Goal: Task Accomplishment & Management: Use online tool/utility

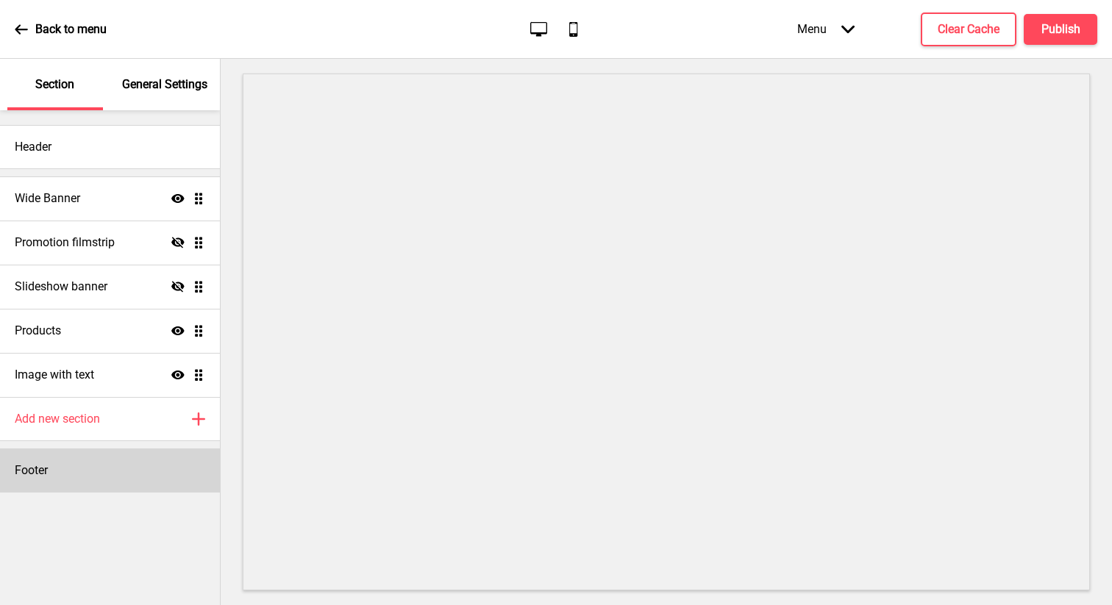
click at [45, 468] on h4 "Footer" at bounding box center [31, 471] width 33 height 16
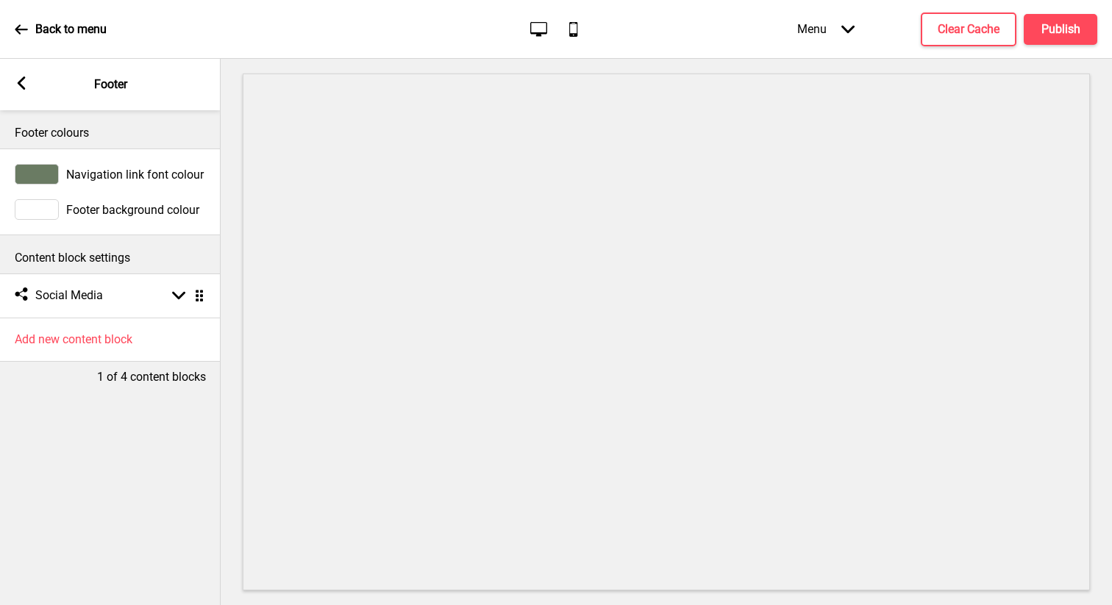
click at [32, 88] on div "Arrow left Footer" at bounding box center [110, 84] width 221 height 51
click at [19, 78] on rect at bounding box center [21, 82] width 13 height 13
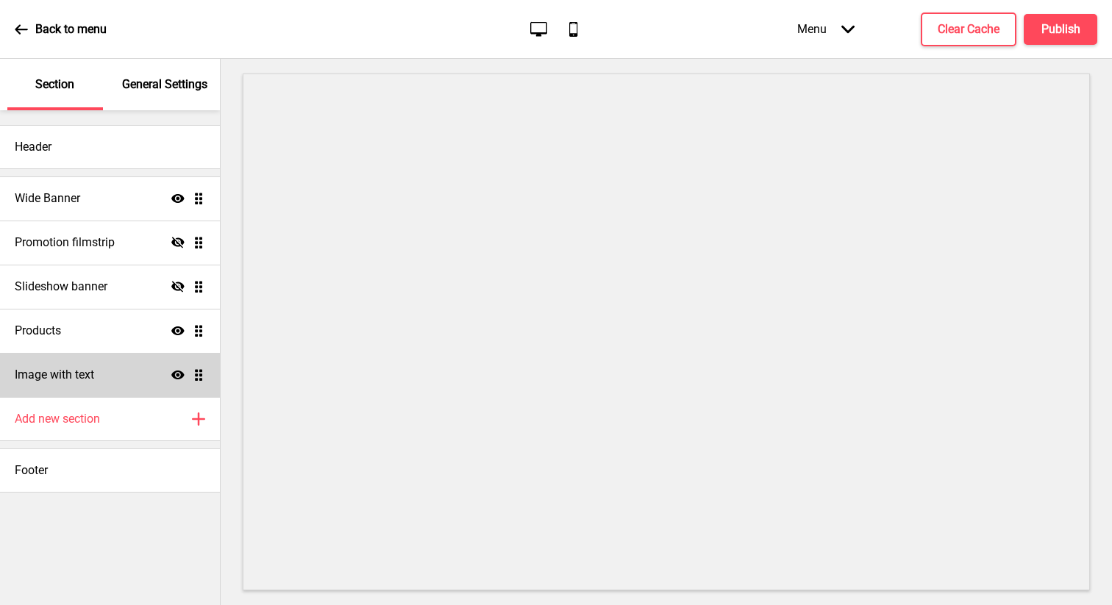
click at [82, 395] on div "Image with text Show Drag" at bounding box center [110, 375] width 220 height 44
select select "center"
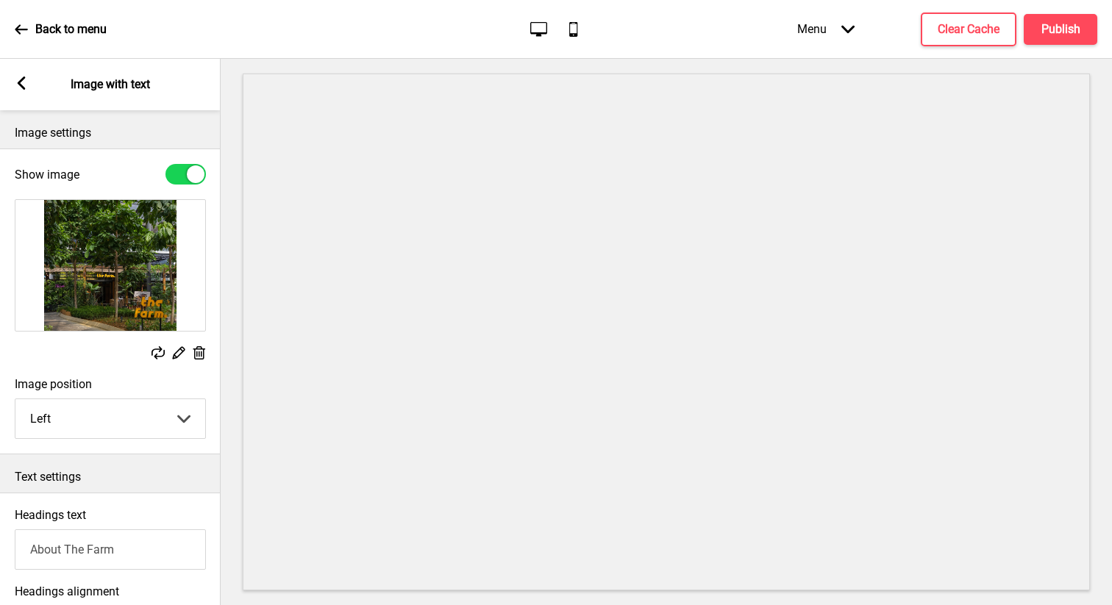
scroll to position [412, 0]
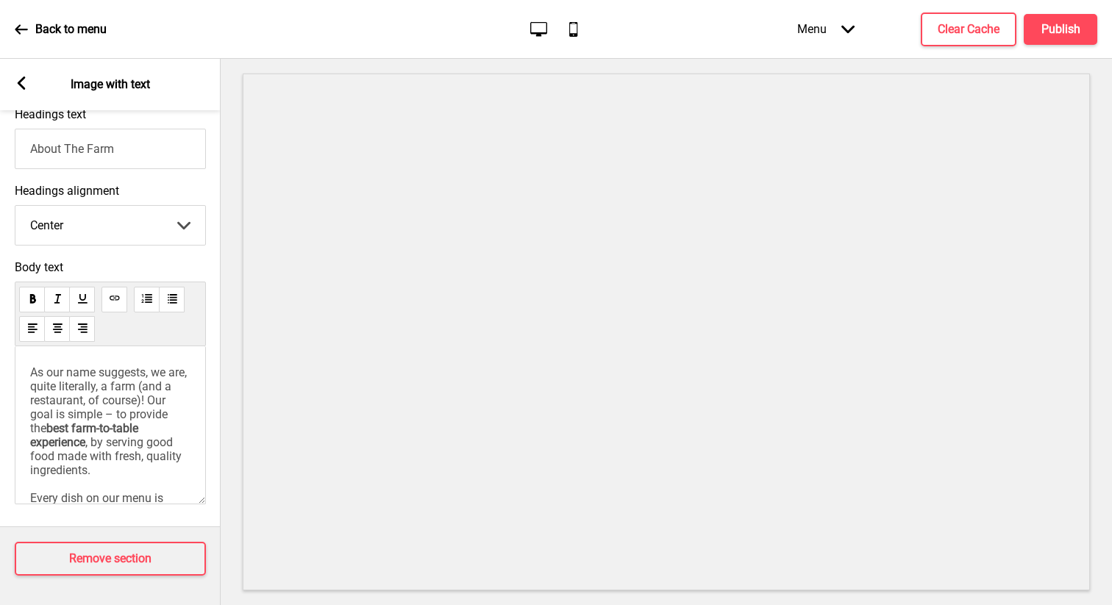
click at [88, 461] on span ", by serving good food made with fresh, quality ingredients. Every dish on our …" at bounding box center [107, 477] width 154 height 84
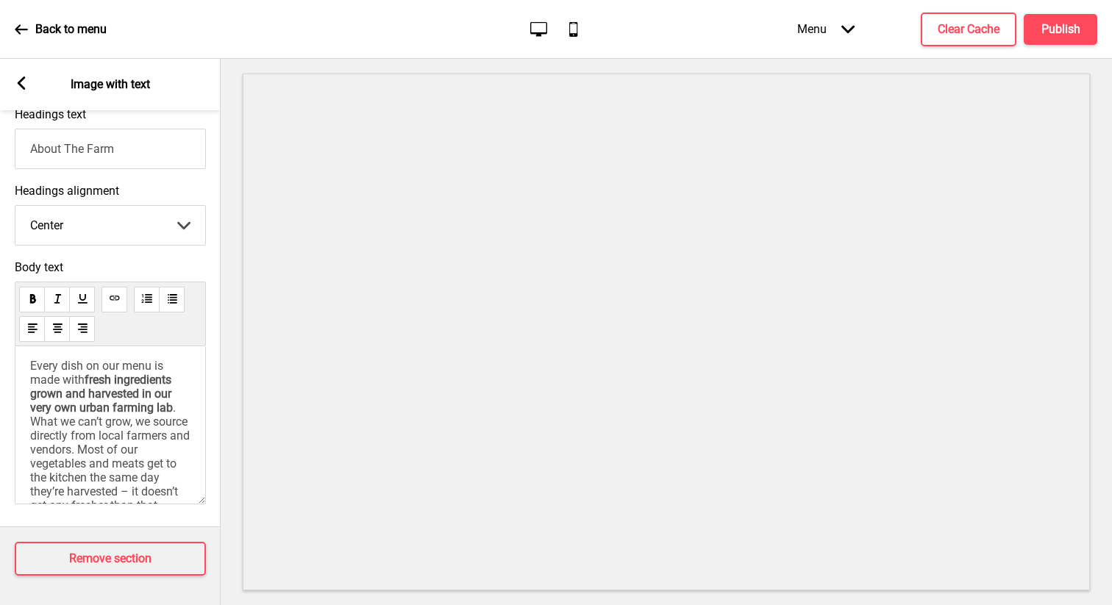
scroll to position [293, 0]
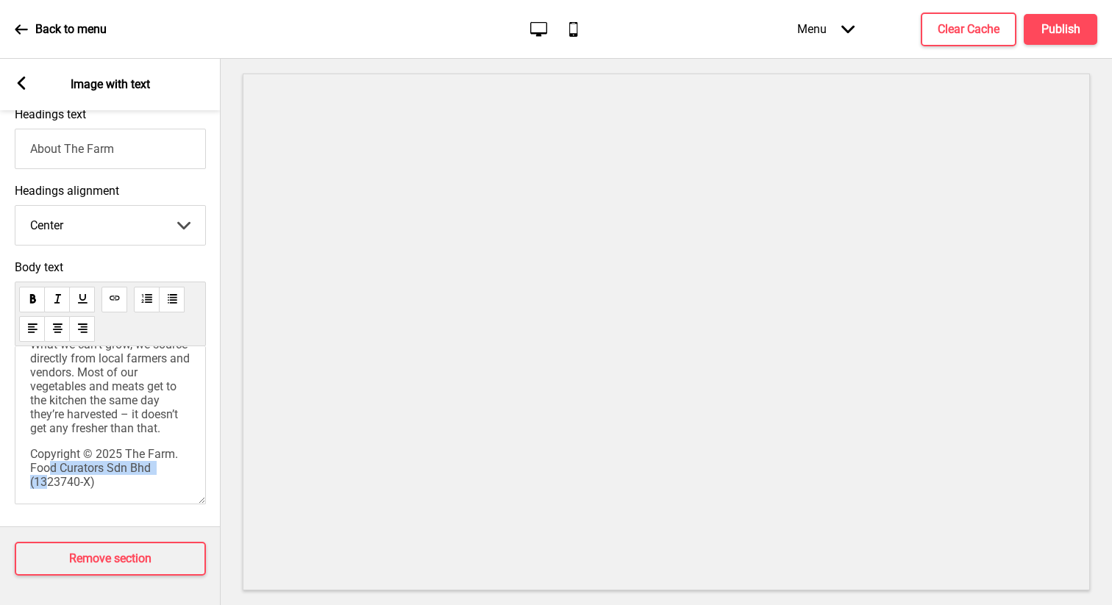
drag, startPoint x: 66, startPoint y: 454, endPoint x: 54, endPoint y: 471, distance: 20.0
click at [54, 471] on span "Copyright © 2025 The Farm. Food Curators Sdn Bhd (1323740-X)" at bounding box center [107, 468] width 154 height 42
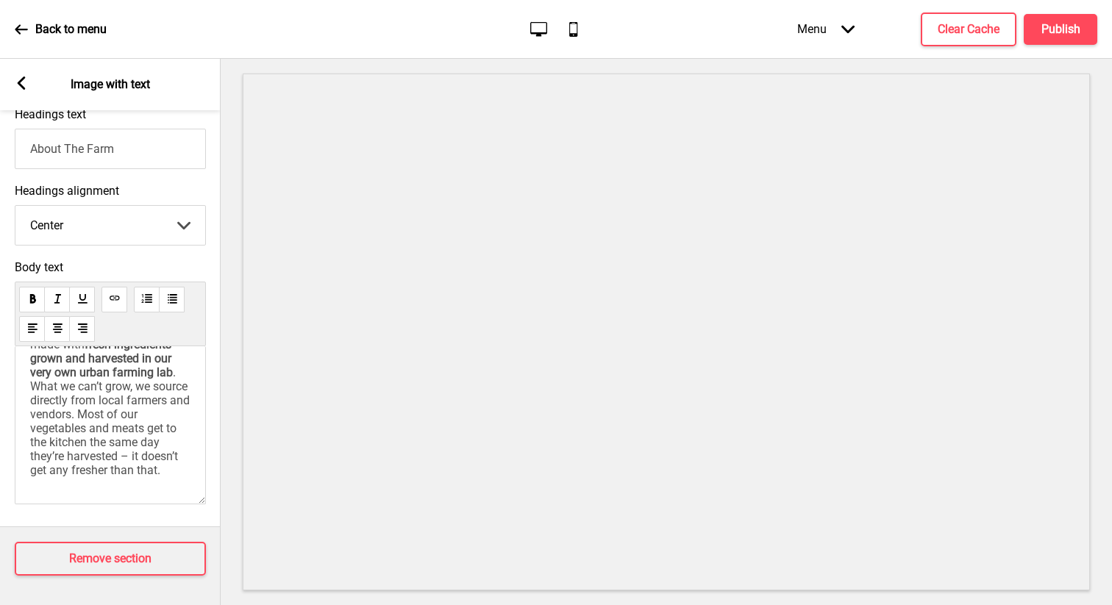
scroll to position [0, 0]
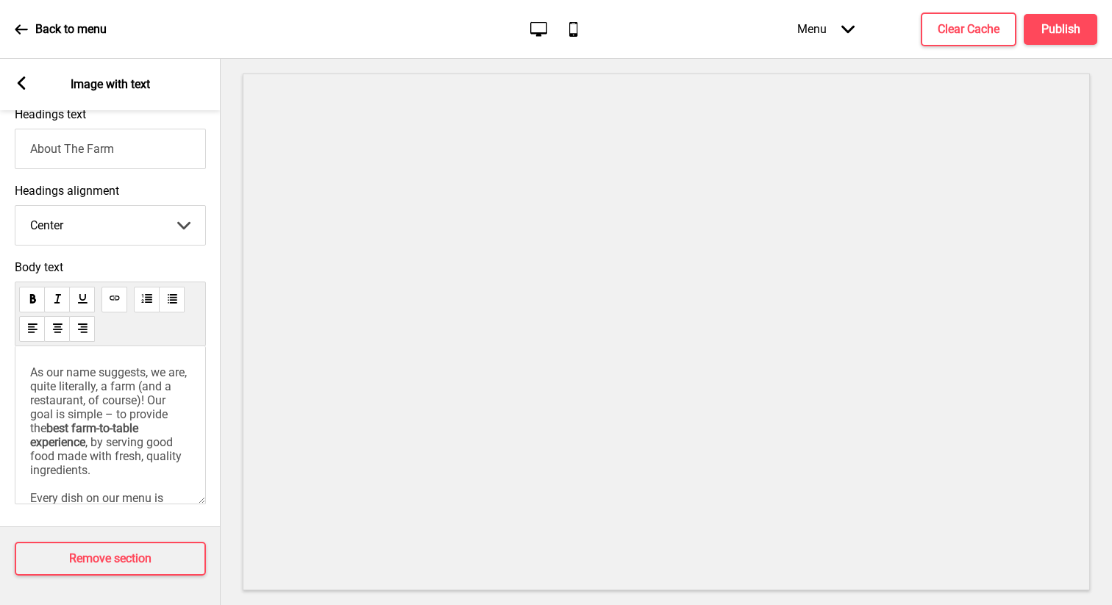
click at [39, 26] on p "Back to menu" at bounding box center [70, 29] width 71 height 16
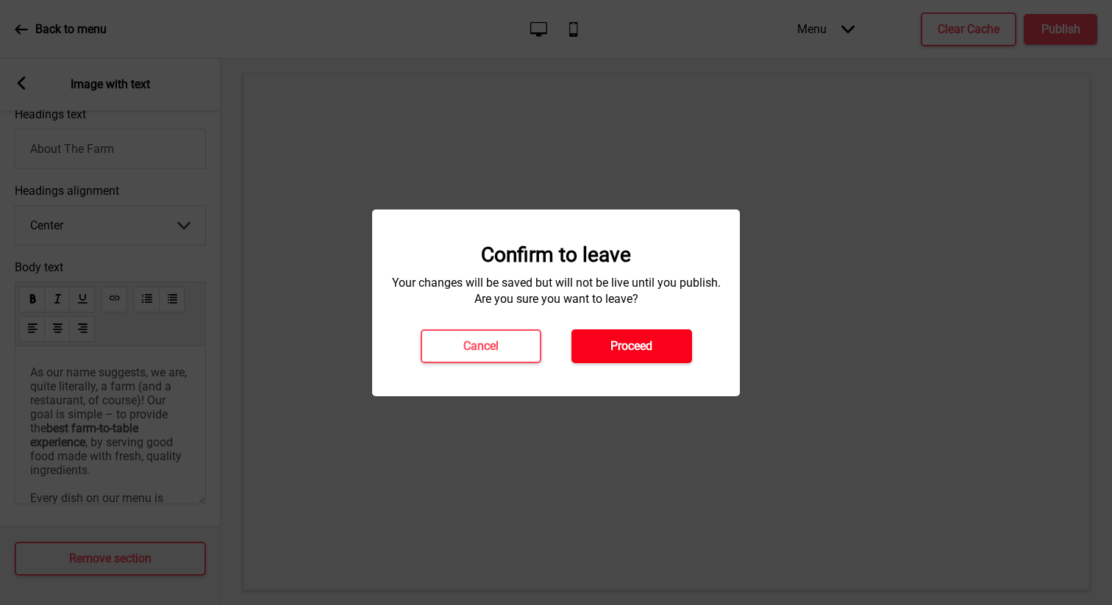
click at [616, 357] on button "Proceed" at bounding box center [631, 346] width 121 height 34
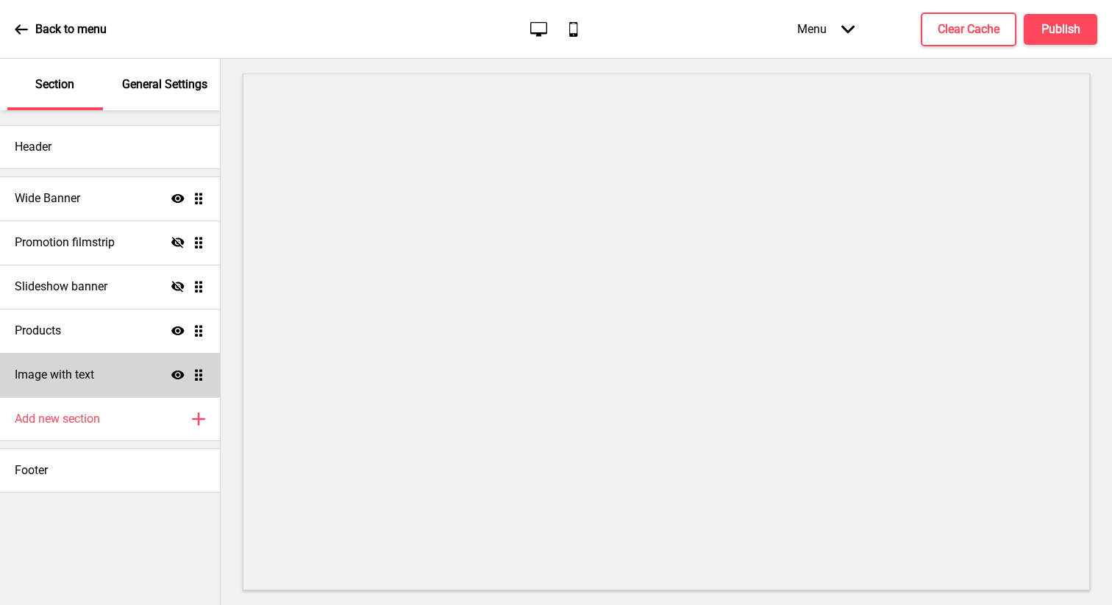
click at [39, 371] on h4 "Image with text" at bounding box center [54, 375] width 79 height 16
select select "center"
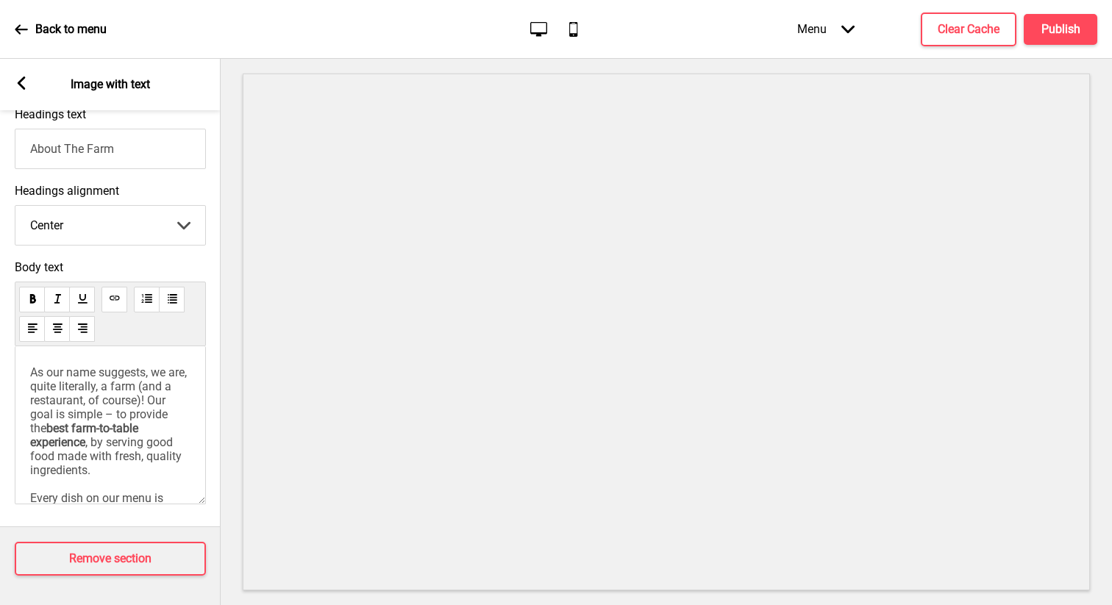
scroll to position [210, 0]
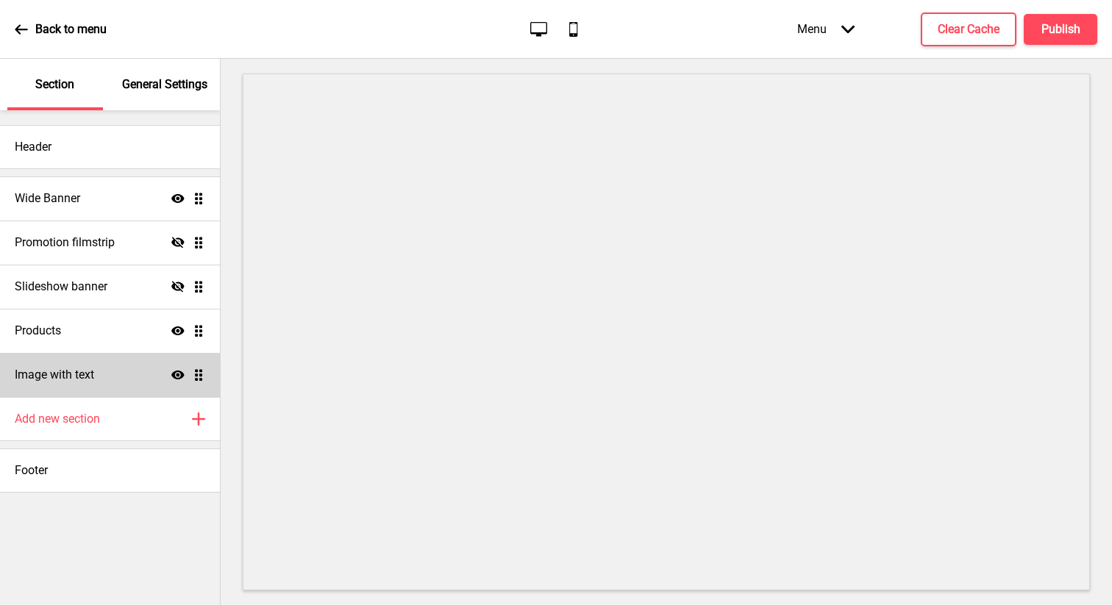
click at [77, 388] on div "Image with text Show Drag" at bounding box center [110, 375] width 220 height 44
select select "center"
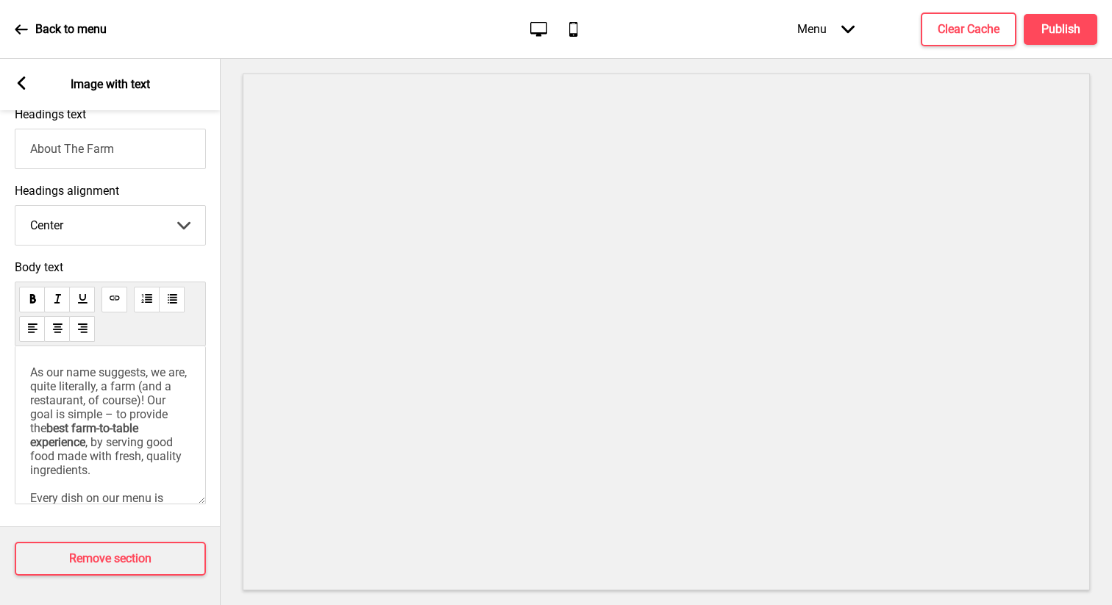
scroll to position [210, 0]
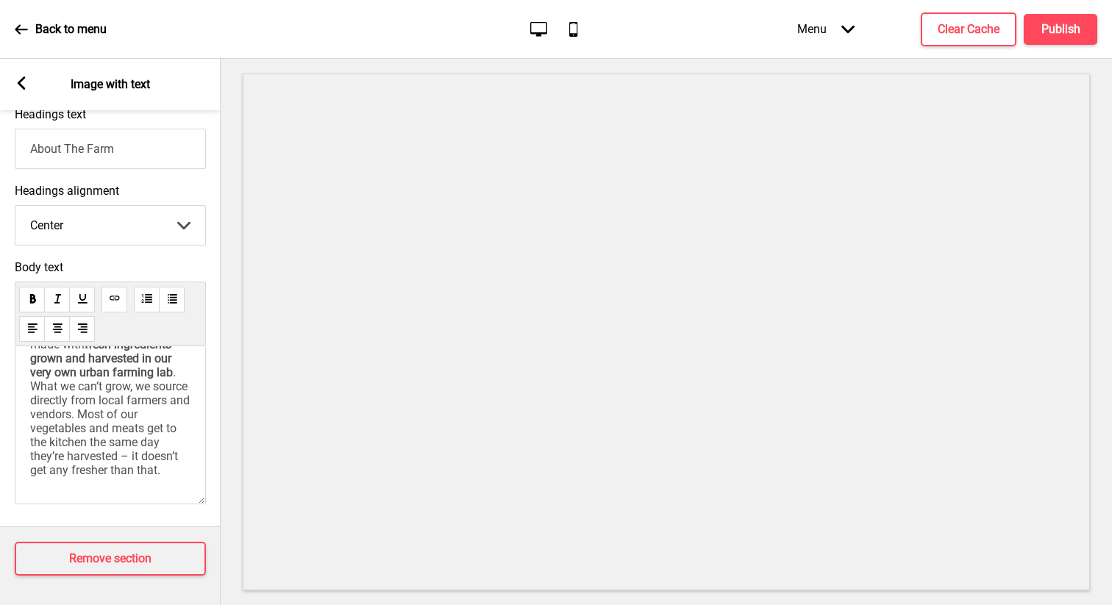
click at [113, 465] on p "As our name suggests, we are, quite literally, a farm (and a restaurant, of cou…" at bounding box center [110, 337] width 160 height 279
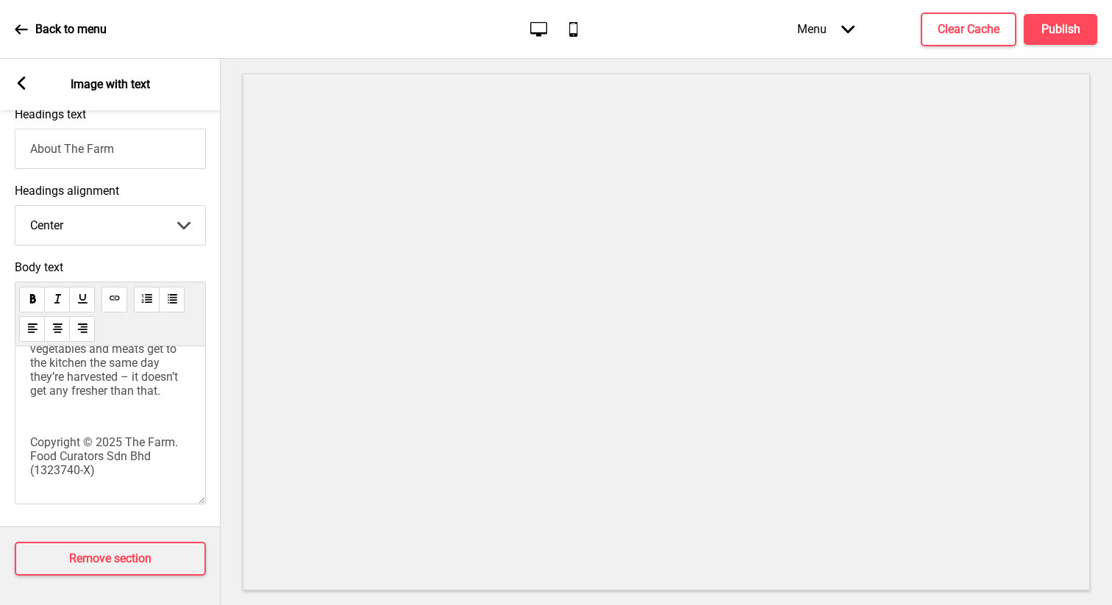
scroll to position [288, 0]
click at [127, 437] on span "Copyright © 2025 The Farm. Food Curators Sdn Bhd (1323740-X)" at bounding box center [107, 456] width 154 height 42
drag, startPoint x: 66, startPoint y: 449, endPoint x: 146, endPoint y: 439, distance: 80.8
click at [146, 439] on span "Copyright © 2025 The Farm. Food Curators Sdn Bhd (1323740-X)" at bounding box center [107, 456] width 154 height 42
drag, startPoint x: 85, startPoint y: 456, endPoint x: 142, endPoint y: 462, distance: 56.9
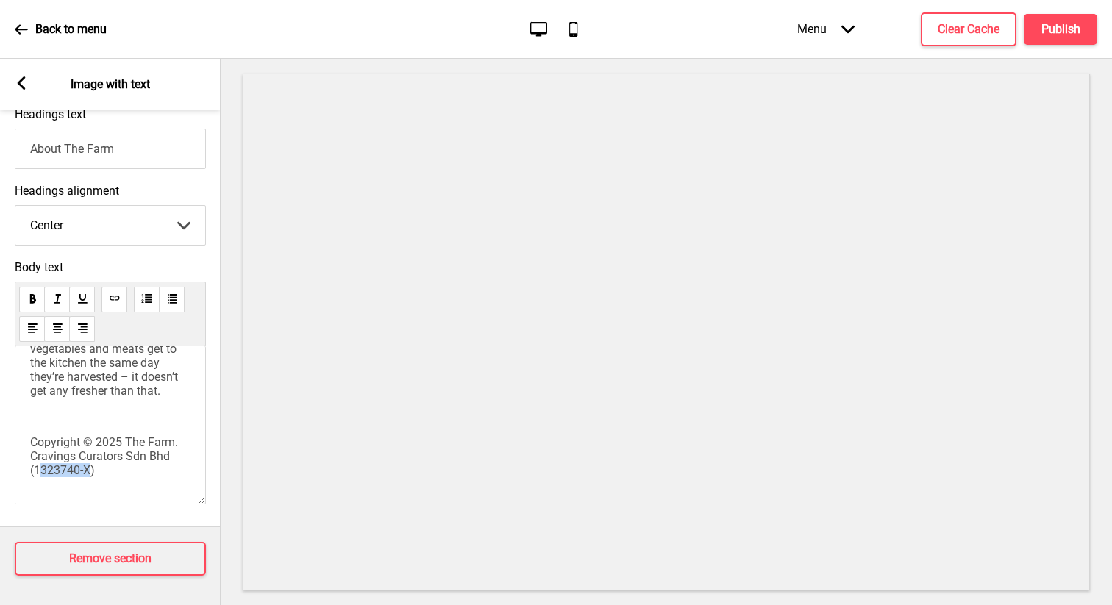
click at [142, 462] on span "Copyright © 2025 The Farm. Cravings Curators Sdn Bhd (1323740-X)" at bounding box center [107, 456] width 154 height 42
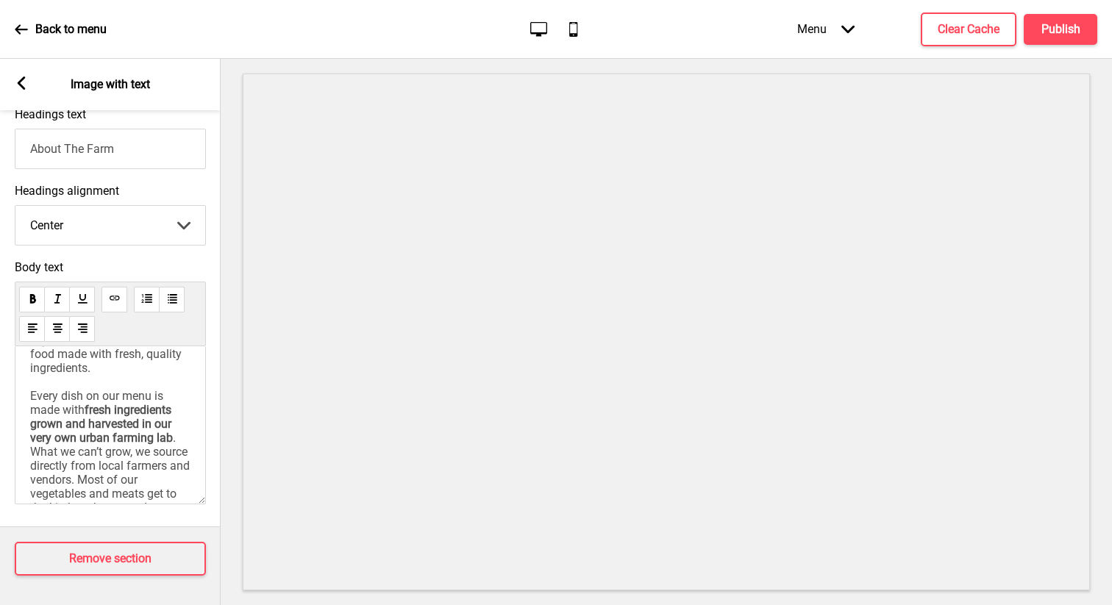
scroll to position [0, 0]
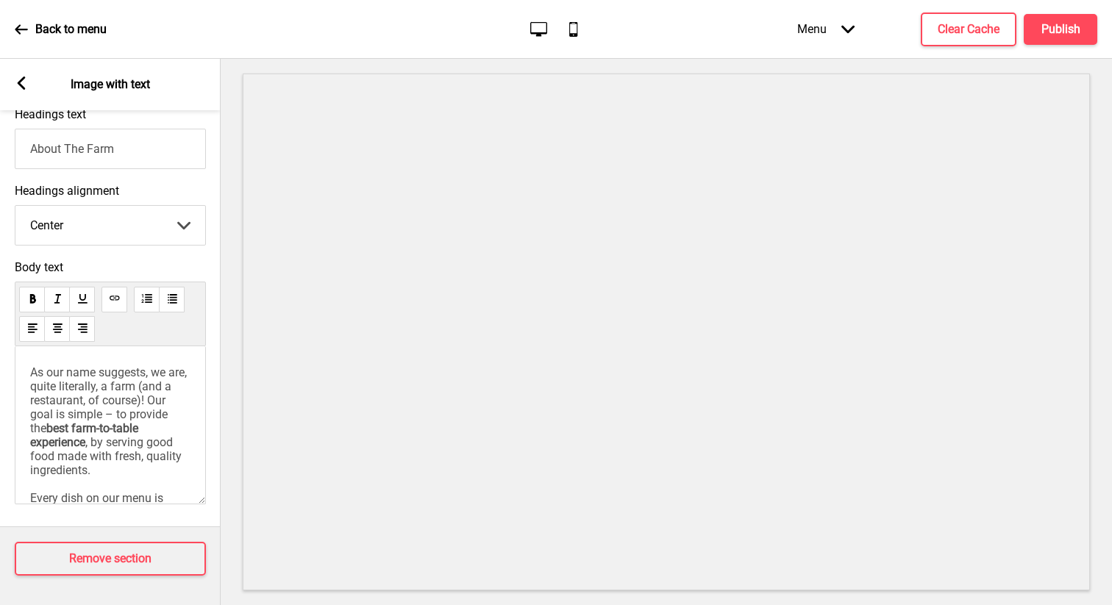
click at [91, 433] on span "best farm-to-table experience" at bounding box center [85, 435] width 111 height 28
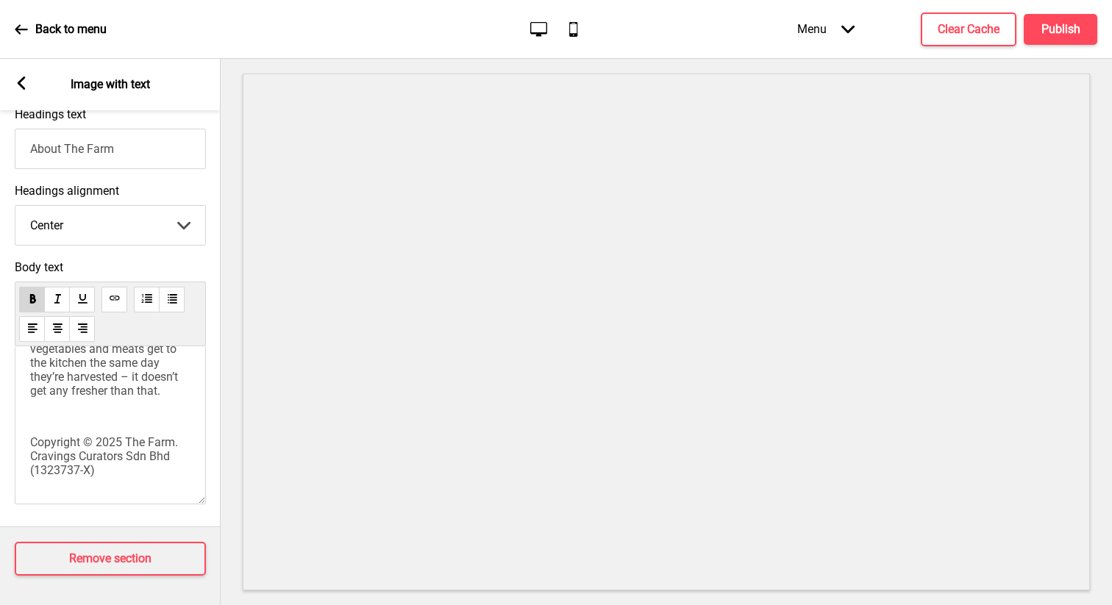
scroll to position [289, 0]
click at [97, 417] on div "As our name suggests, we are, quite literally, a farm (and a restaurant, of cou…" at bounding box center [110, 297] width 160 height 359
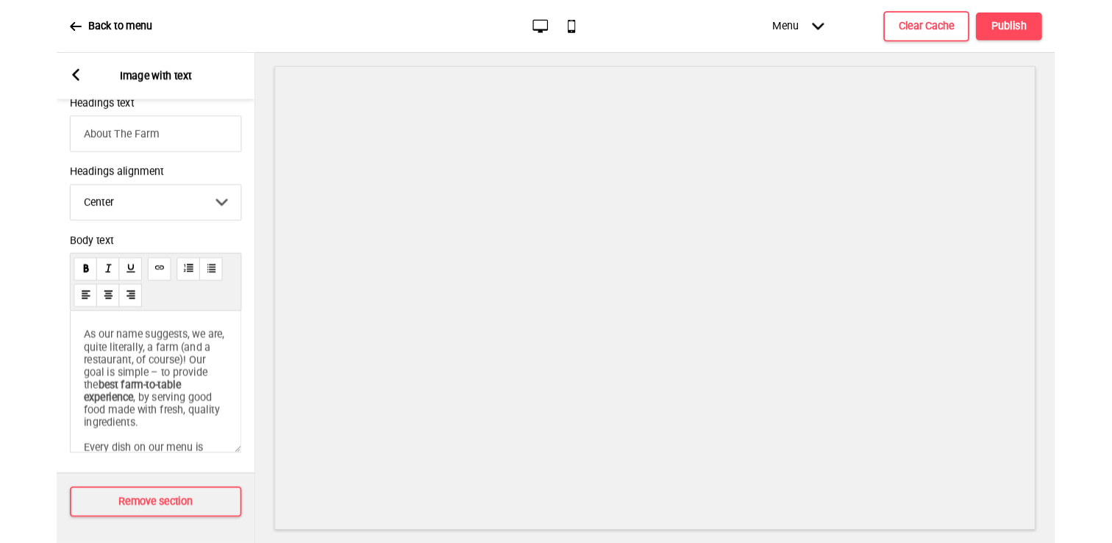
scroll to position [0, 0]
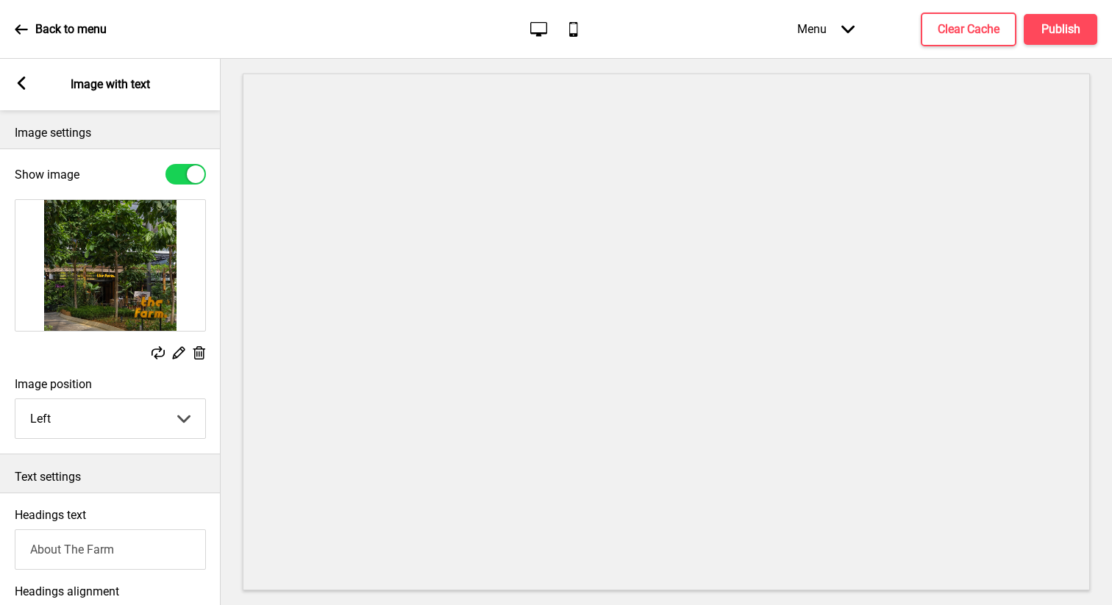
click at [131, 254] on img at bounding box center [110, 265] width 190 height 131
click at [180, 354] on icon at bounding box center [179, 353] width 13 height 13
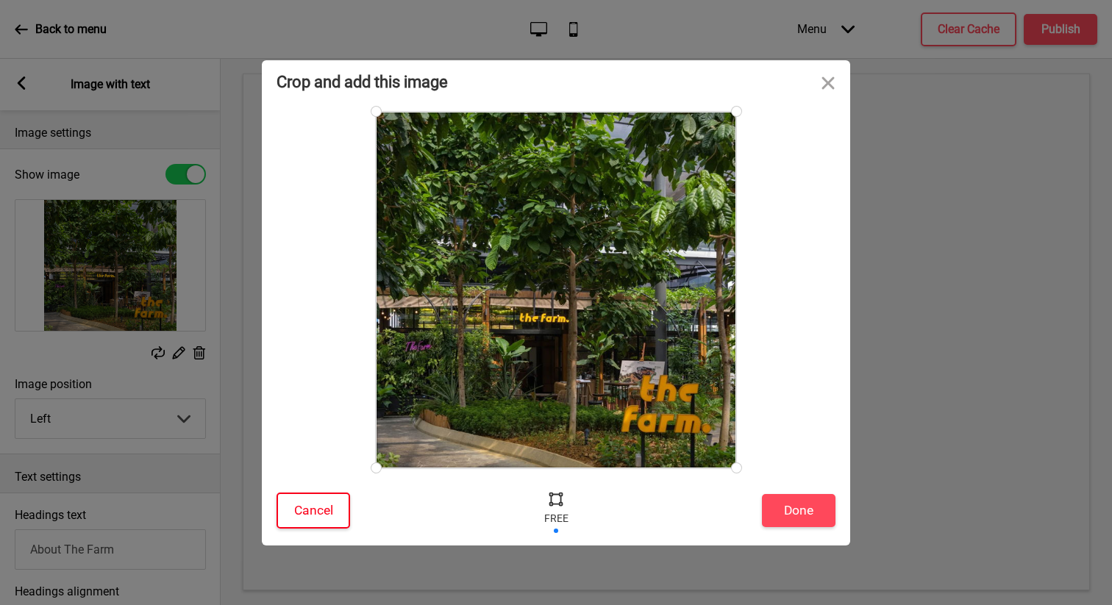
click at [335, 521] on button "Cancel" at bounding box center [314, 511] width 74 height 36
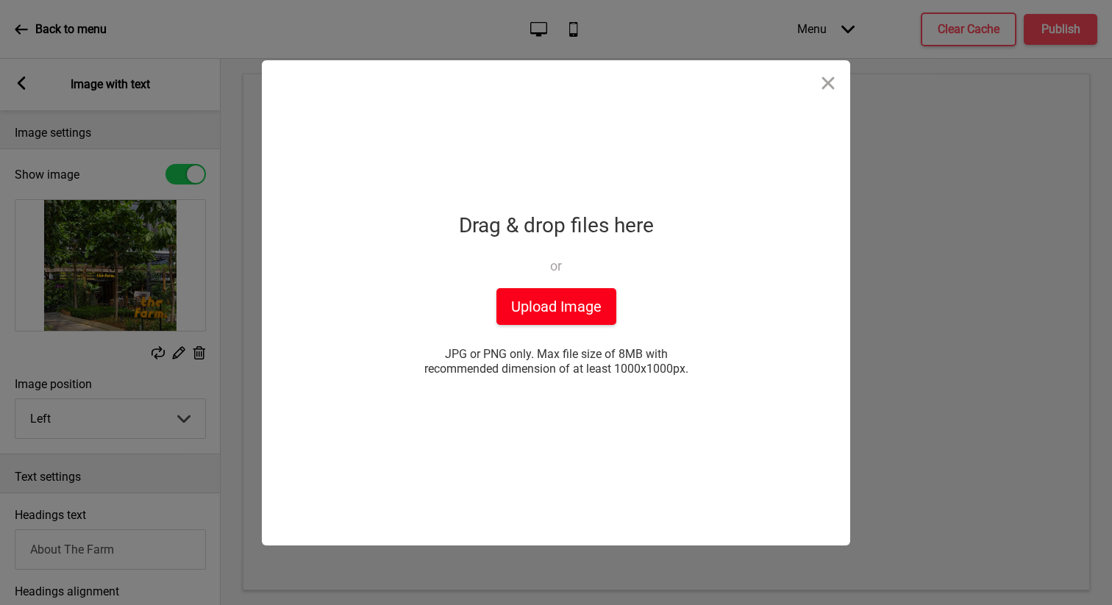
click at [600, 292] on button "Upload Image" at bounding box center [556, 306] width 120 height 37
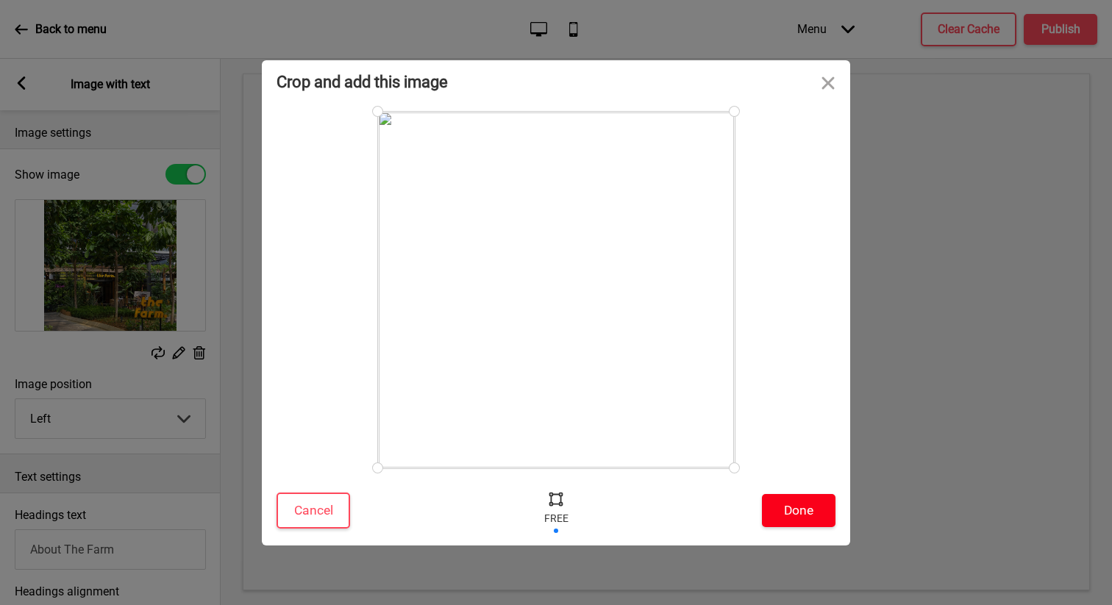
click at [790, 511] on button "Done" at bounding box center [799, 510] width 74 height 33
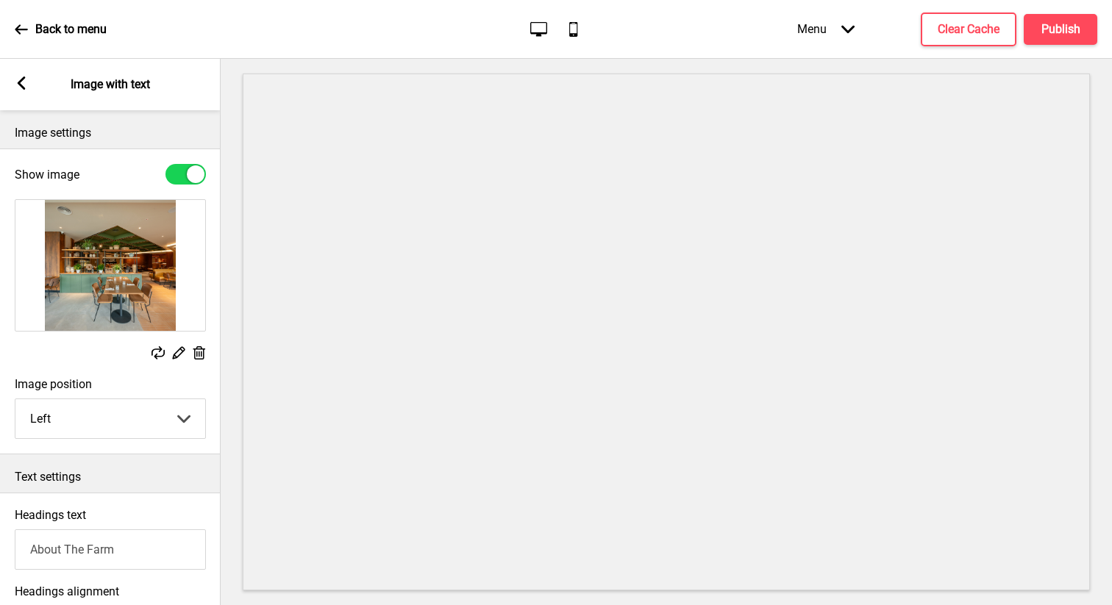
click at [129, 270] on img at bounding box center [110, 265] width 190 height 131
click at [826, 31] on div "Menu Arrow down" at bounding box center [826, 28] width 87 height 43
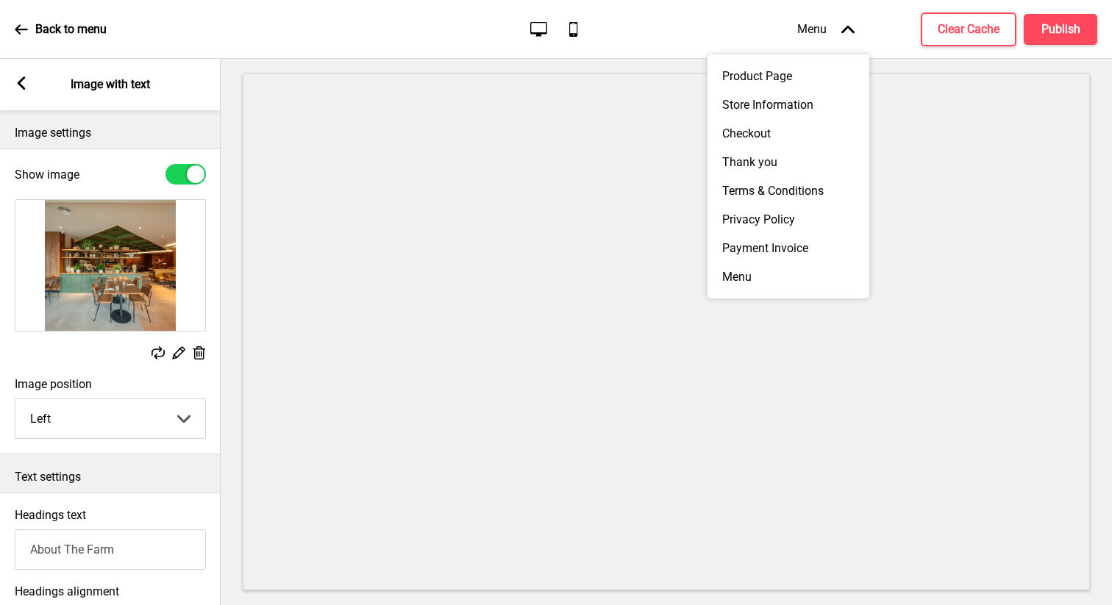
click at [825, 32] on div "Menu Arrow up" at bounding box center [826, 28] width 87 height 43
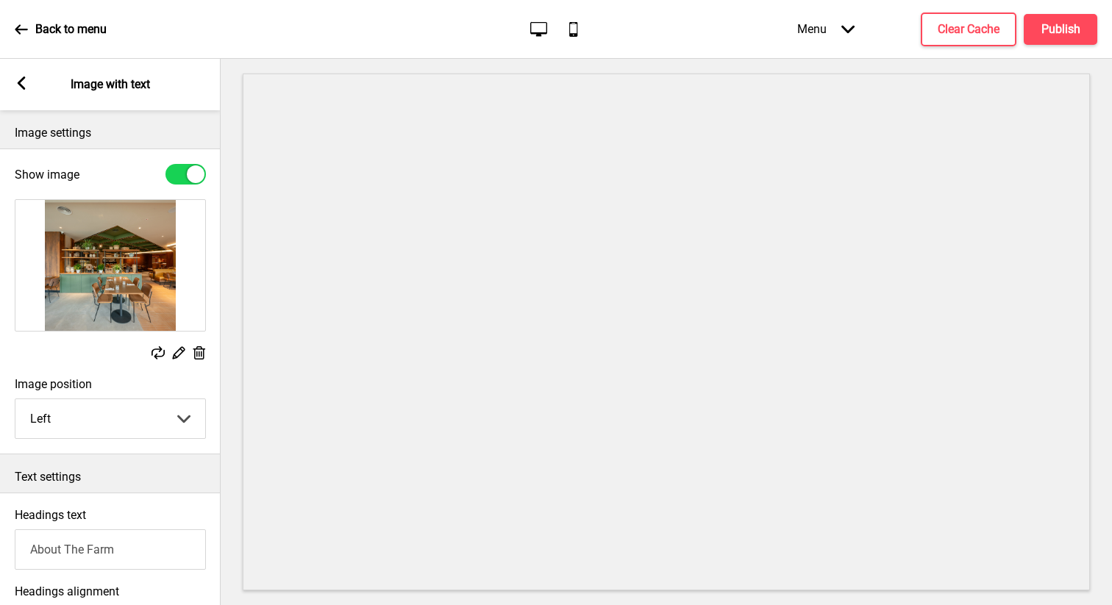
click at [11, 71] on div "Arrow left Image with text" at bounding box center [110, 84] width 221 height 51
click at [21, 87] on icon at bounding box center [22, 82] width 8 height 13
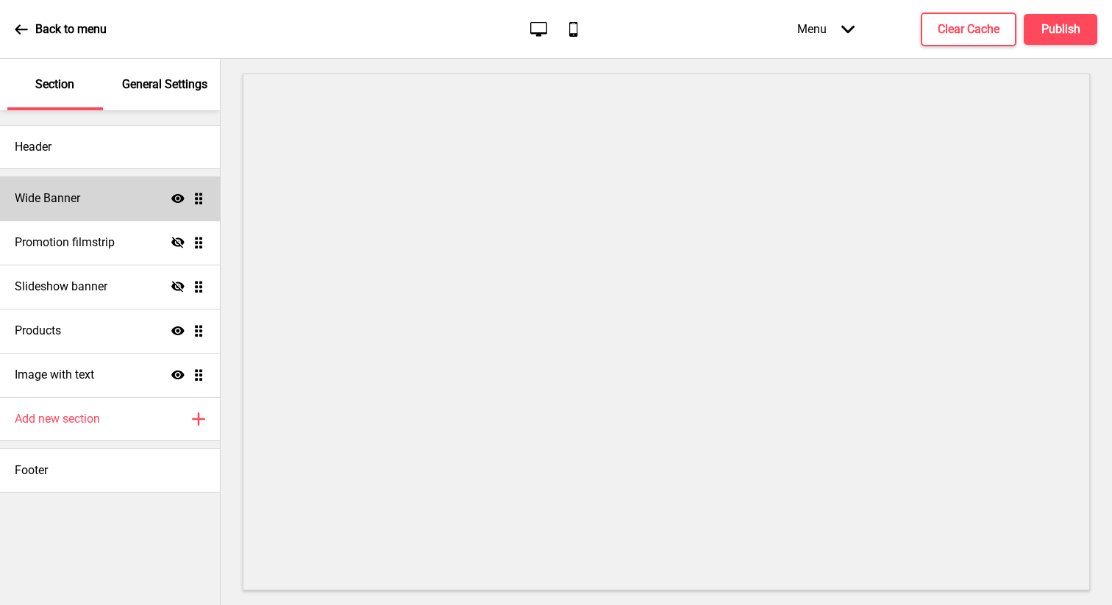
click at [35, 198] on h4 "Wide Banner" at bounding box center [47, 198] width 65 height 16
select select "medium"
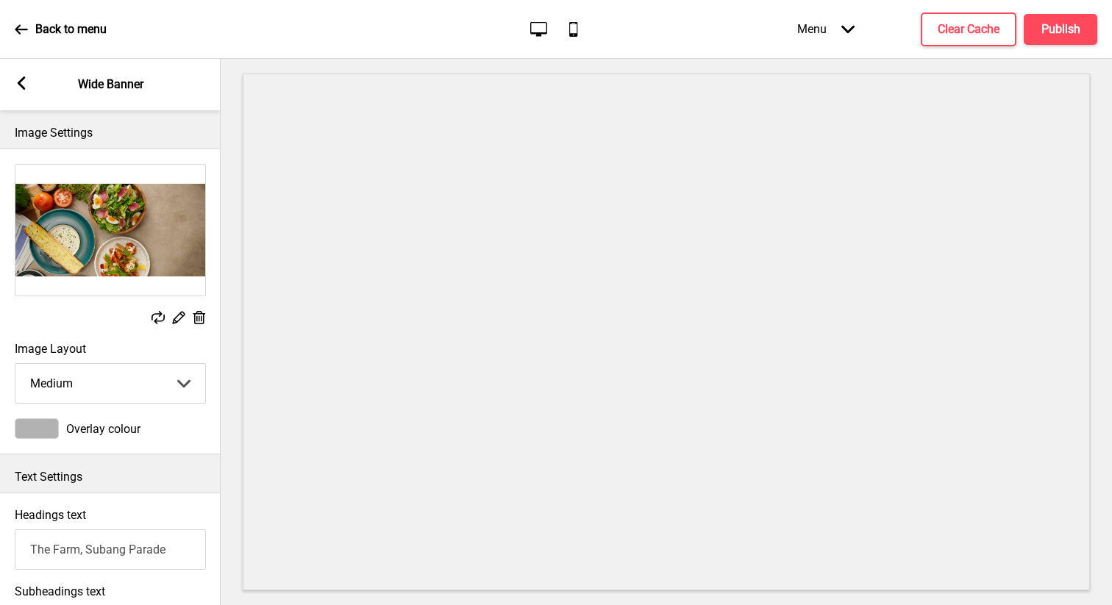
click at [98, 270] on img at bounding box center [110, 230] width 190 height 131
click at [196, 318] on icon at bounding box center [199, 317] width 13 height 13
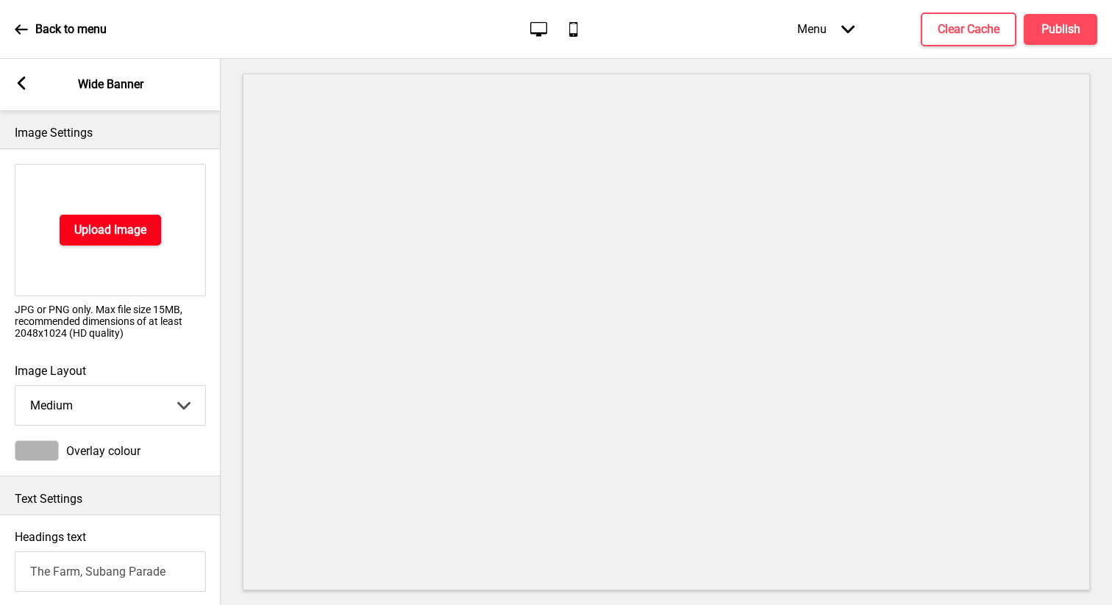
click at [138, 228] on h4 "Upload Image" at bounding box center [110, 230] width 72 height 16
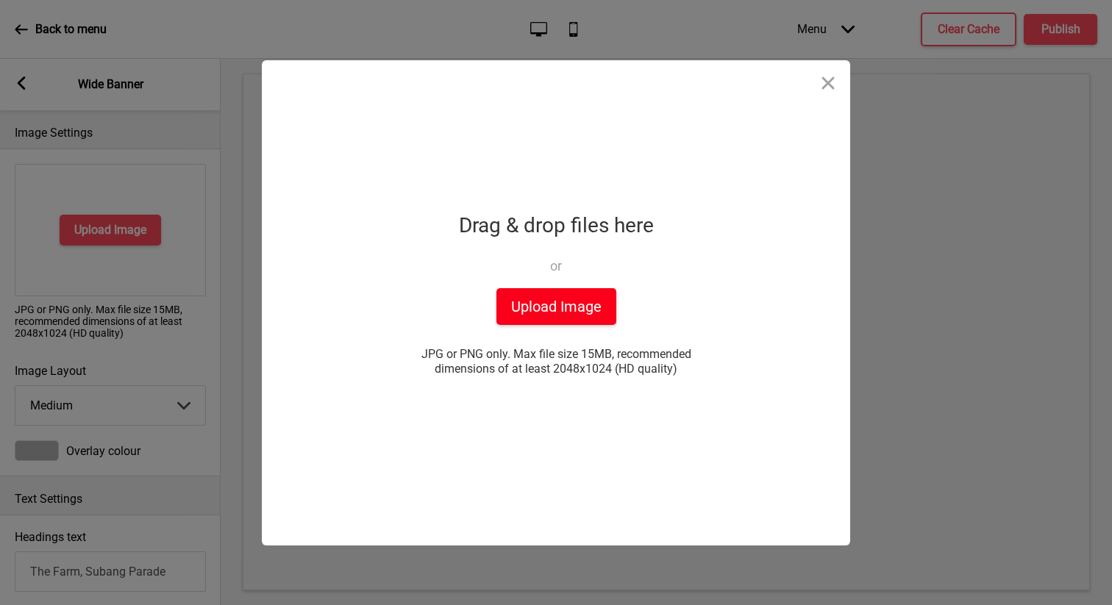
click at [501, 307] on button "Upload Image" at bounding box center [556, 306] width 120 height 37
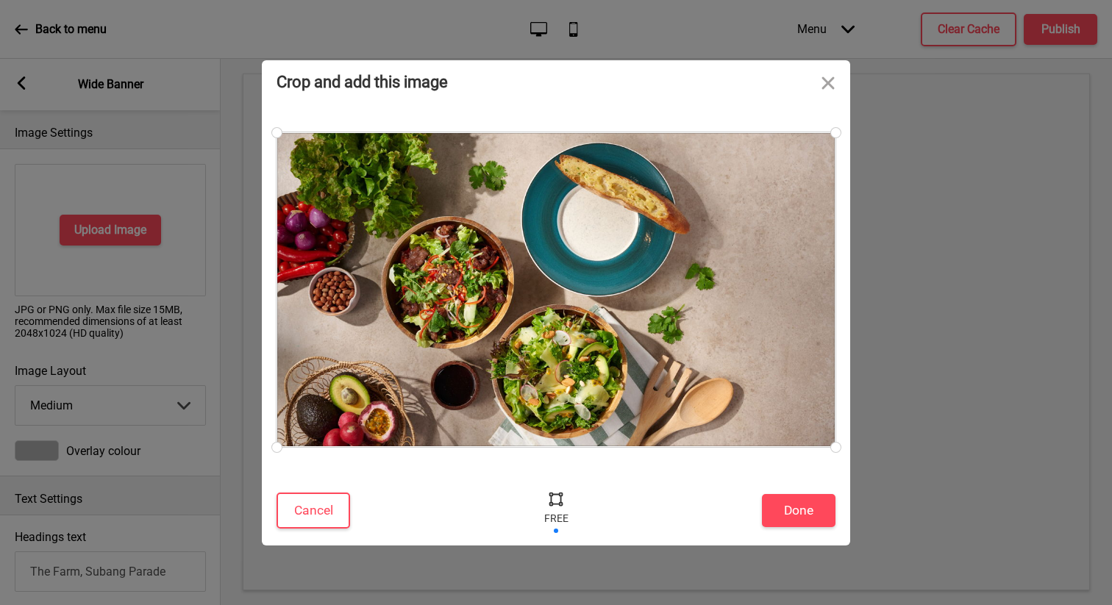
drag, startPoint x: 667, startPoint y: 358, endPoint x: 661, endPoint y: 307, distance: 51.1
click at [661, 307] on div at bounding box center [556, 289] width 559 height 315
click at [798, 513] on button "Done" at bounding box center [799, 510] width 74 height 33
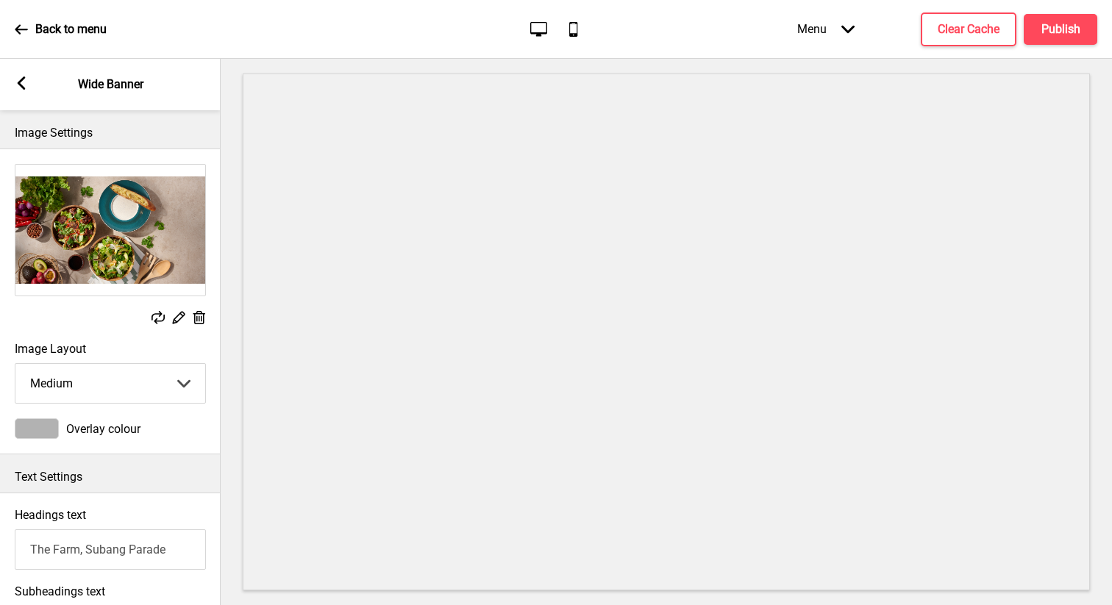
click at [33, 94] on div "Arrow left Wide Banner" at bounding box center [110, 84] width 221 height 51
click at [25, 86] on rect at bounding box center [21, 82] width 13 height 13
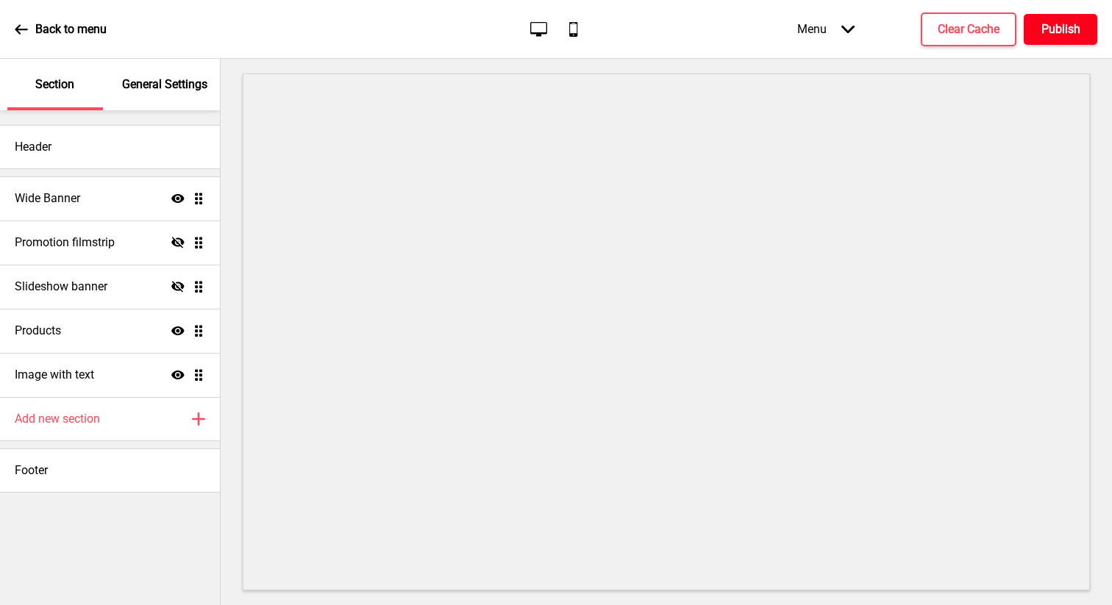
click at [1044, 41] on button "Publish" at bounding box center [1061, 29] width 74 height 31
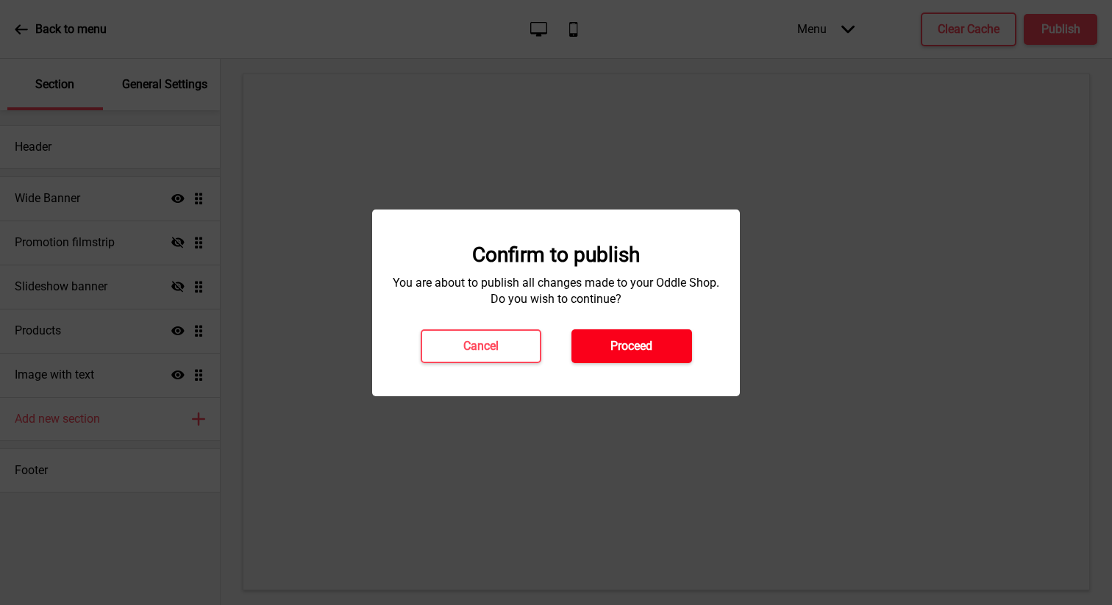
click at [643, 360] on button "Proceed" at bounding box center [631, 346] width 121 height 34
